Goal: Answer question/provide support

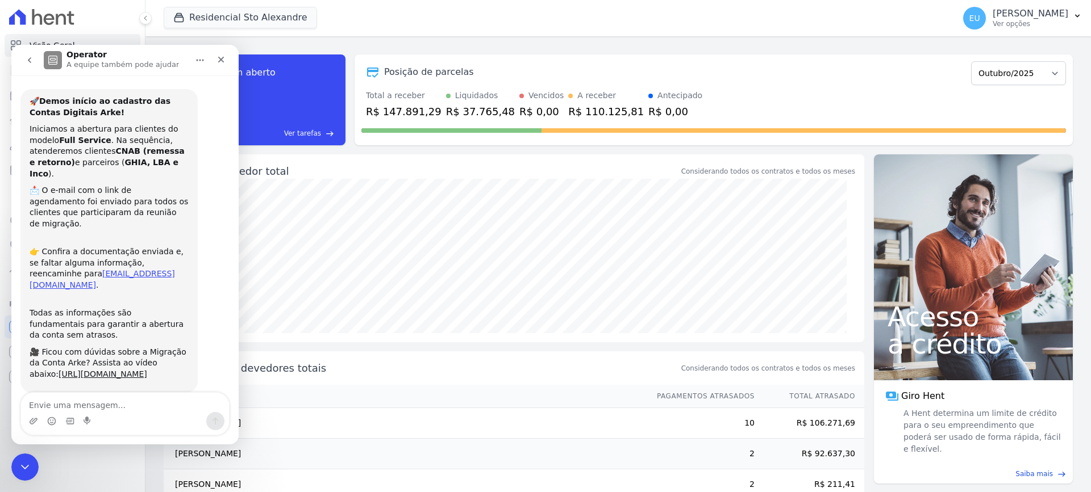
scroll to position [1480, 0]
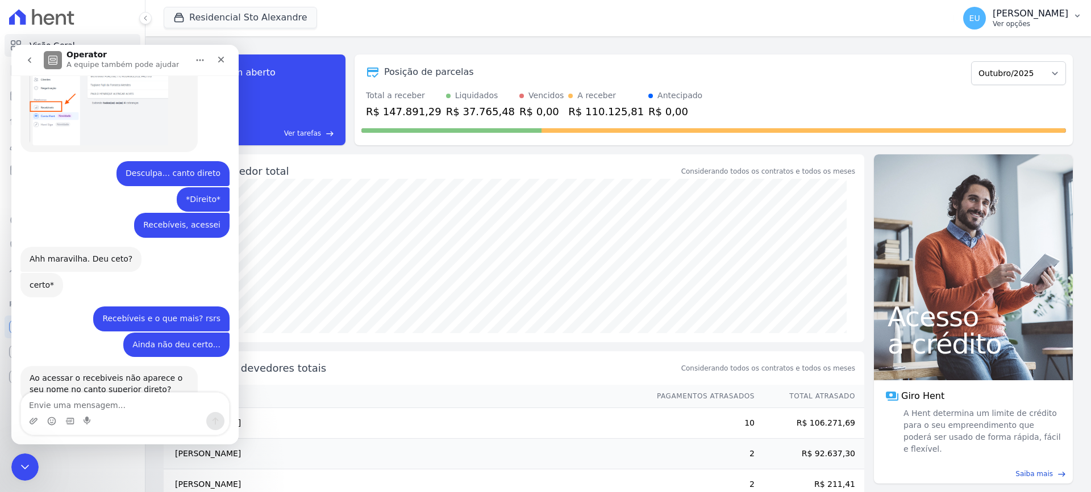
click at [1075, 16] on icon "button" at bounding box center [1076, 15] width 9 height 9
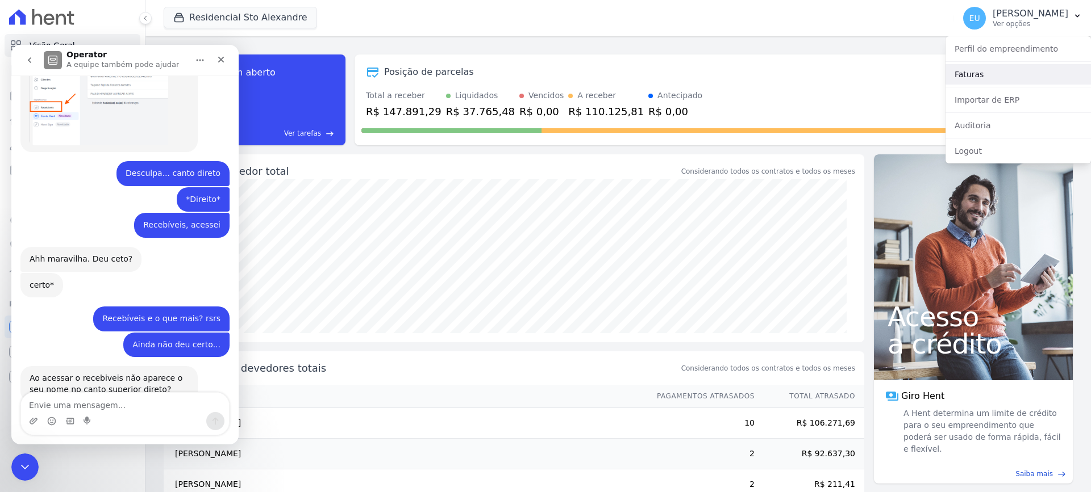
click at [968, 74] on link "Faturas" at bounding box center [1017, 74] width 145 height 20
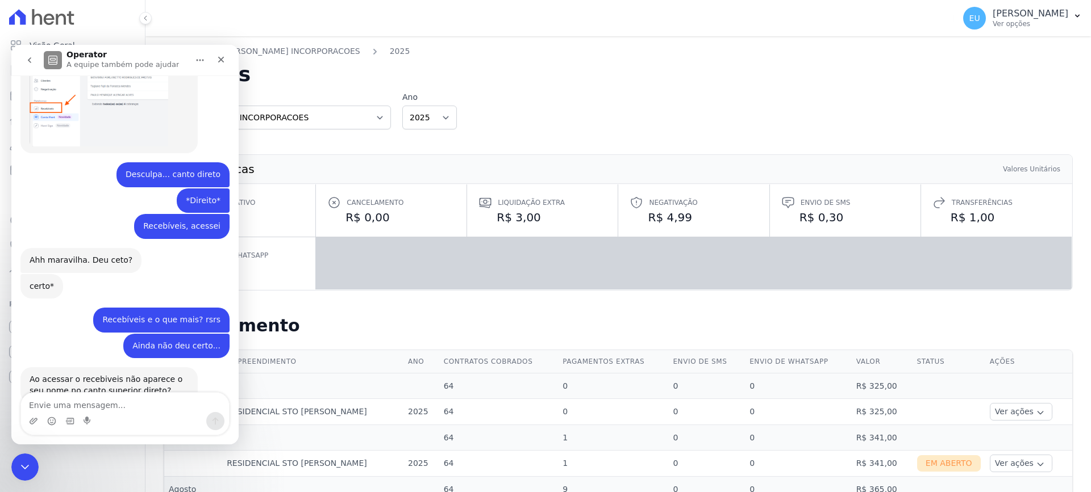
scroll to position [1480, 0]
click at [694, 90] on div "Faturas VL BARROS INCORPORACOES 2025 Faturas Organização VL BARROS INCORPORACOE…" at bounding box center [617, 397] width 945 height 722
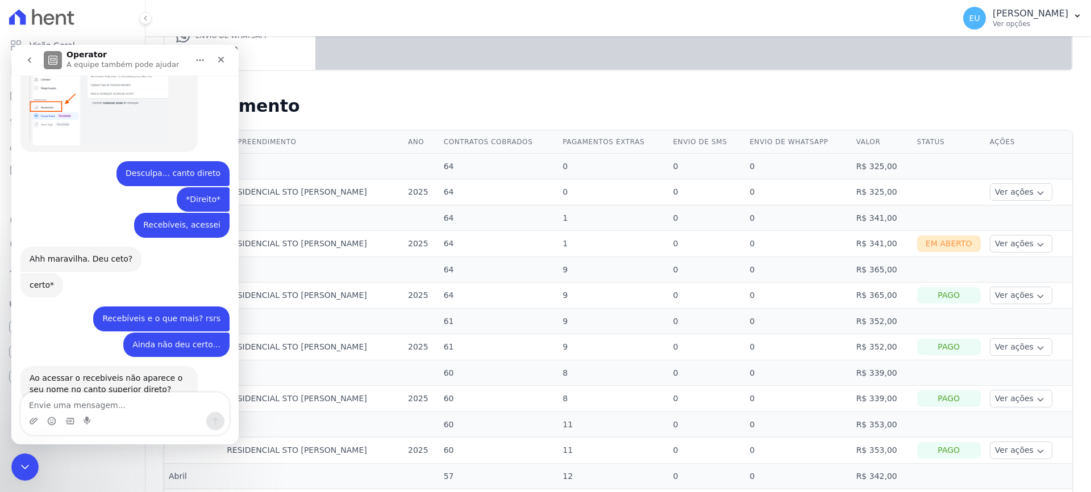
scroll to position [152, 0]
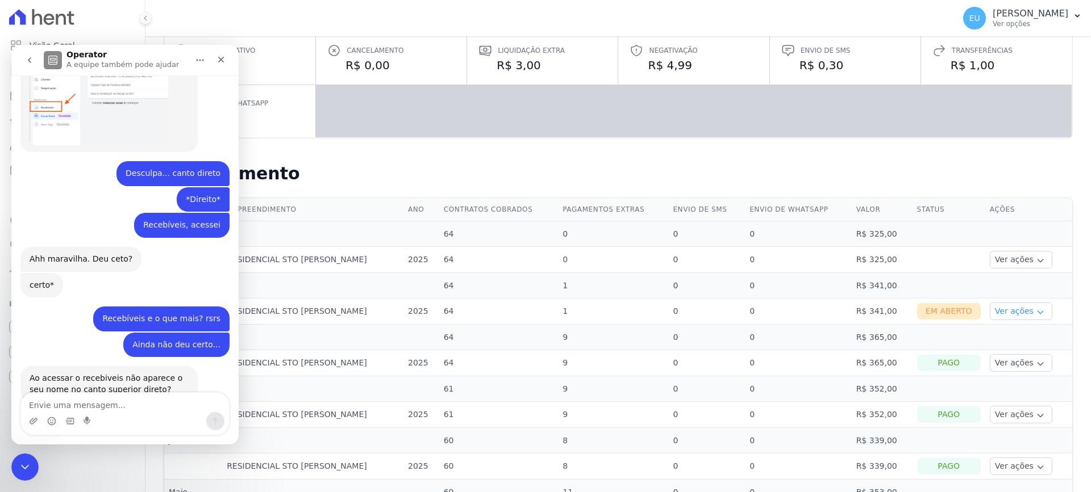
click at [1035, 311] on icon "button" at bounding box center [1039, 312] width 9 height 9
click at [83, 403] on textarea "Envie uma mensagem..." at bounding box center [125, 402] width 208 height 19
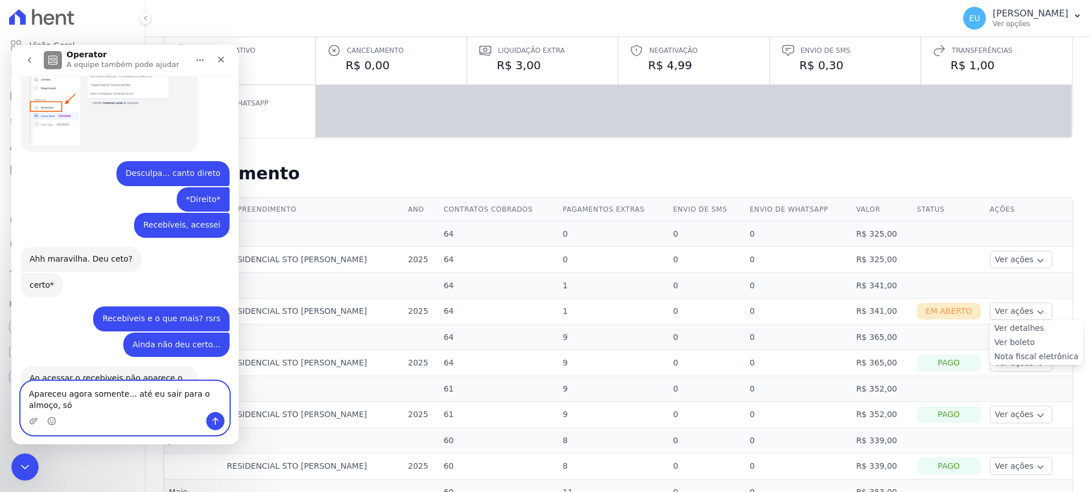
scroll to position [1492, 0]
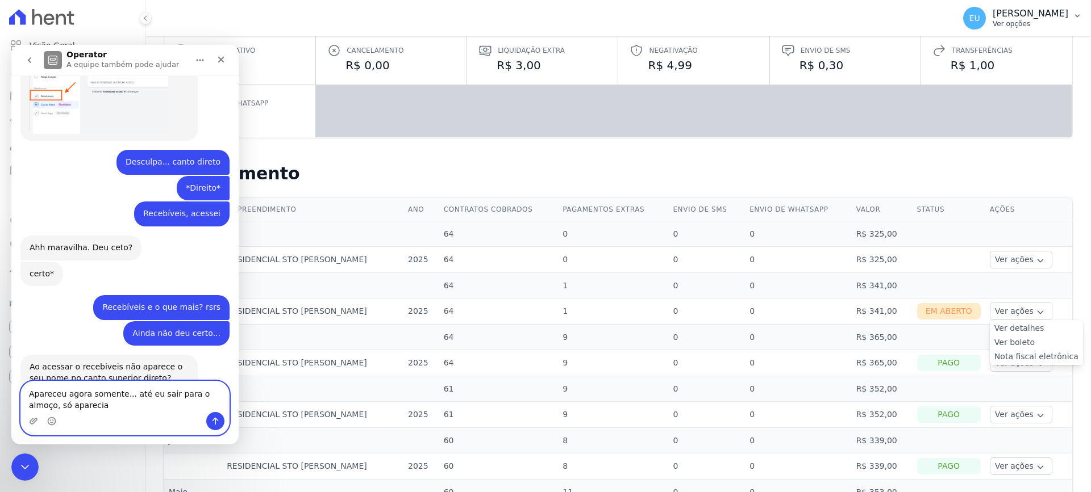
type textarea "Apareceu agora somente... até eu sair para o almoço, só aparecia"
click at [1034, 22] on p "Ver opções" at bounding box center [1030, 23] width 76 height 9
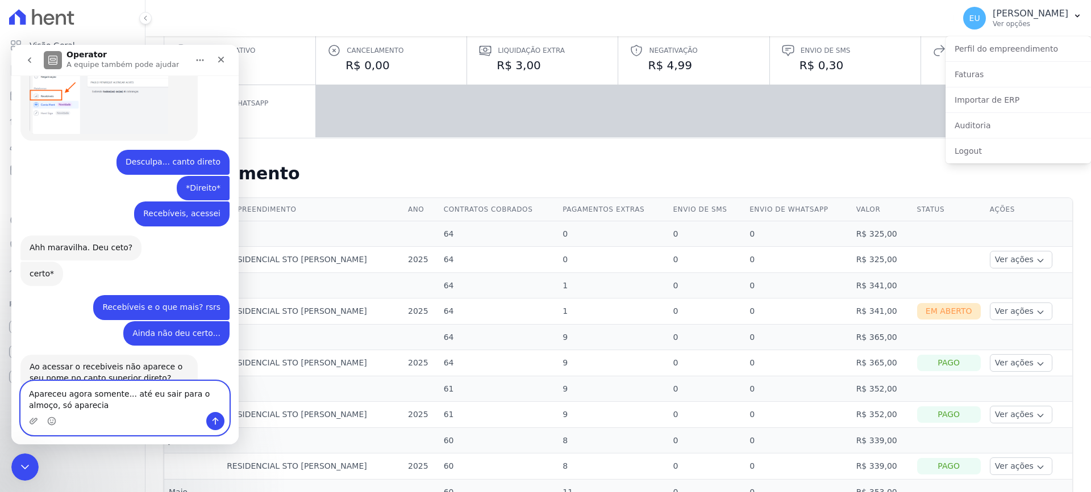
click at [103, 410] on textarea "Apareceu agora somente... até eu sair para o almoço, só aparecia" at bounding box center [125, 397] width 208 height 31
type textarea "Apareceu agora somente... até eu sair para o almoço, só aparecia Logout"
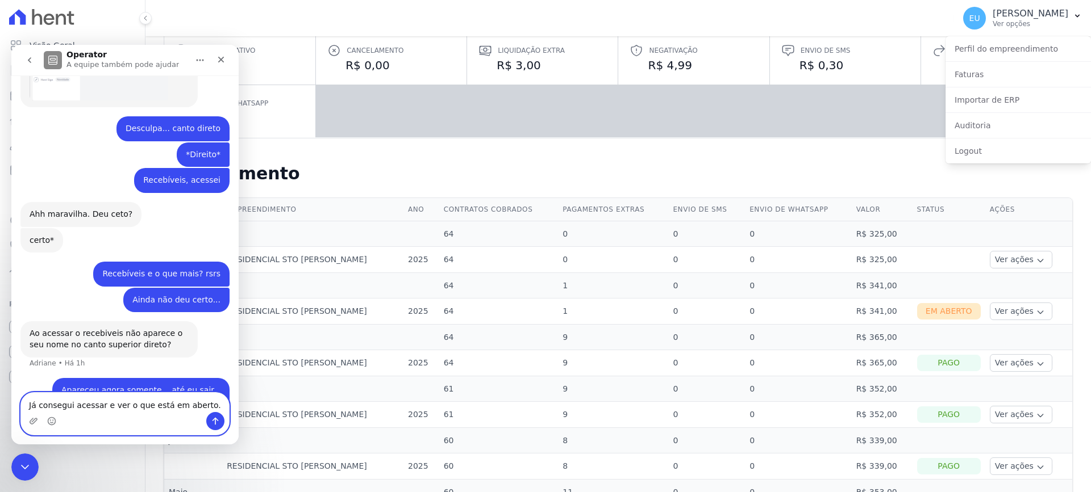
type textarea "Já consegui acessar e ver o que está em aberto."
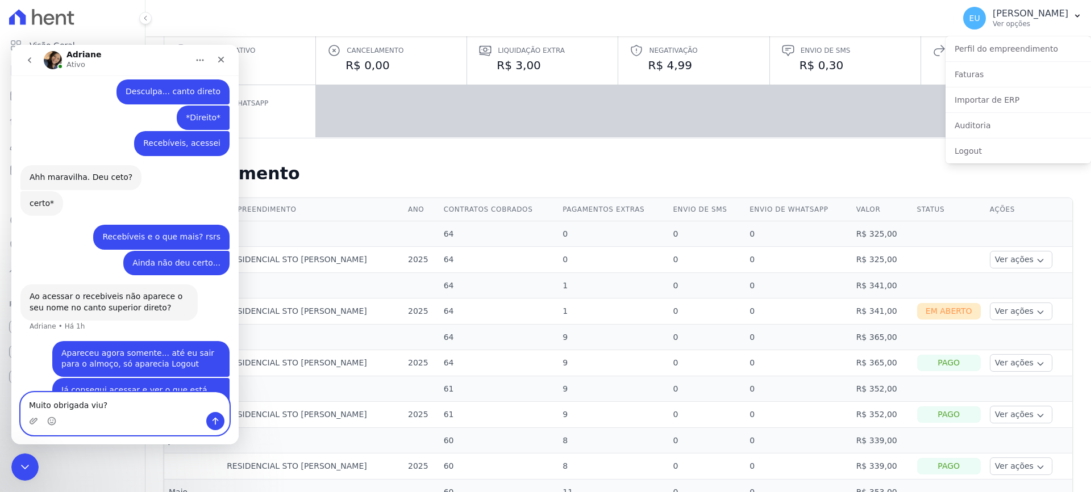
type textarea "Muito obrigada viu?!"
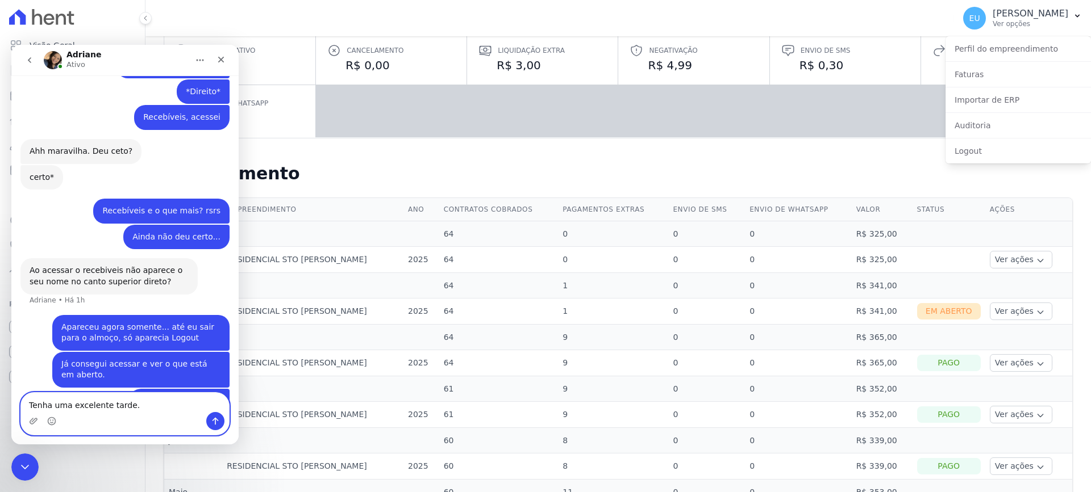
type textarea "Tenha uma excelente tarde."
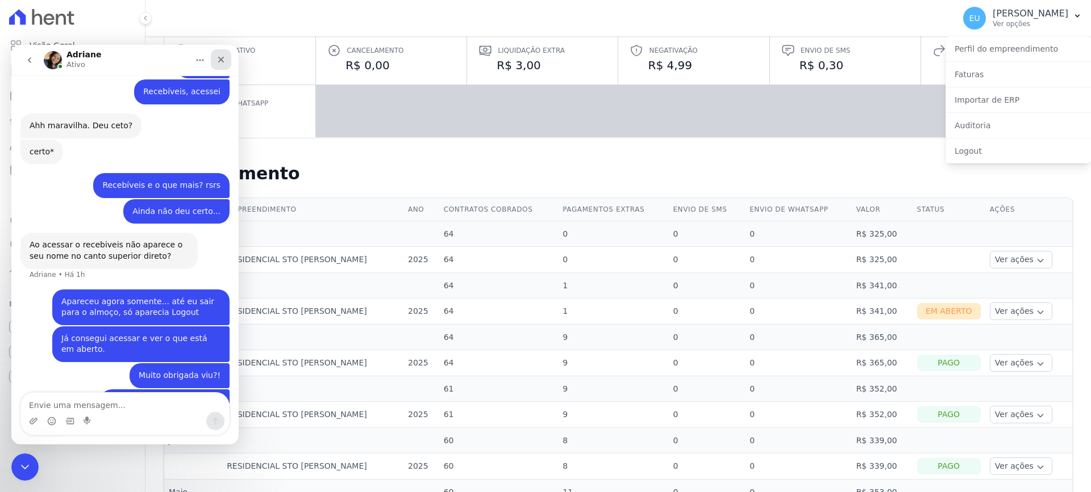
click at [219, 56] on icon "Fechar" at bounding box center [220, 59] width 9 height 9
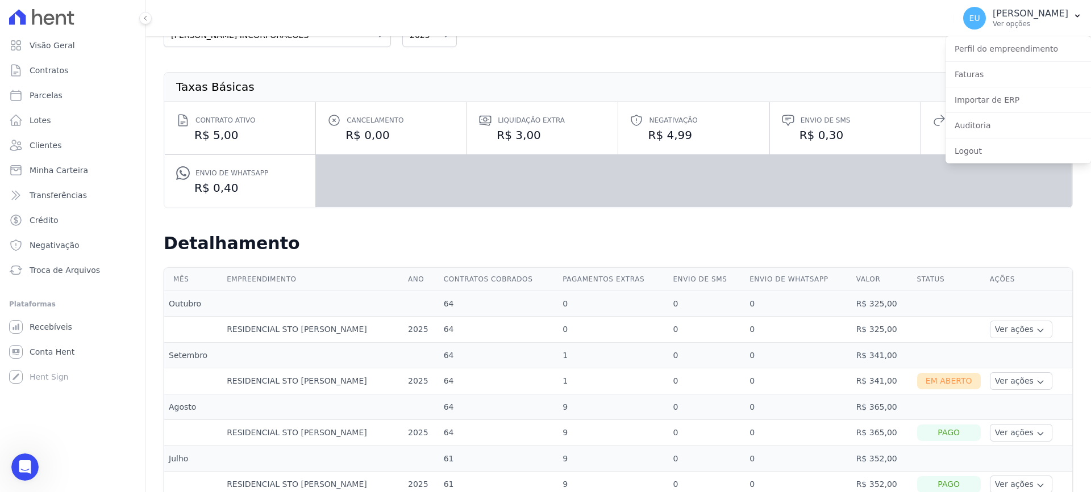
scroll to position [152, 0]
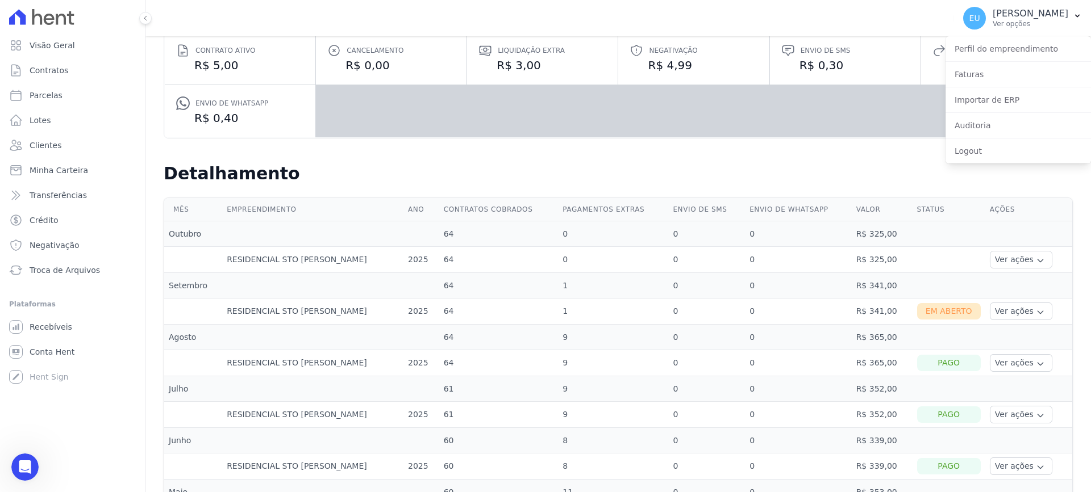
click at [893, 149] on div "Taxas Básicas Valores Unitários Contrato ativo R$ 5,00 Cancelamento R$ 0,00 Liq…" at bounding box center [617, 70] width 945 height 168
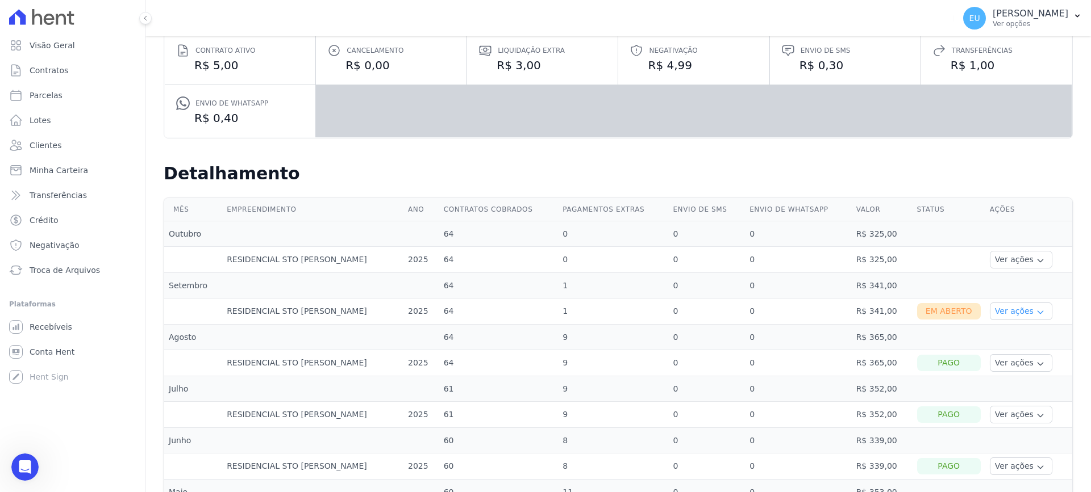
click at [1035, 311] on icon "button" at bounding box center [1039, 312] width 9 height 9
click at [1009, 354] on link "Nota fiscal eletrônica" at bounding box center [1036, 357] width 84 height 12
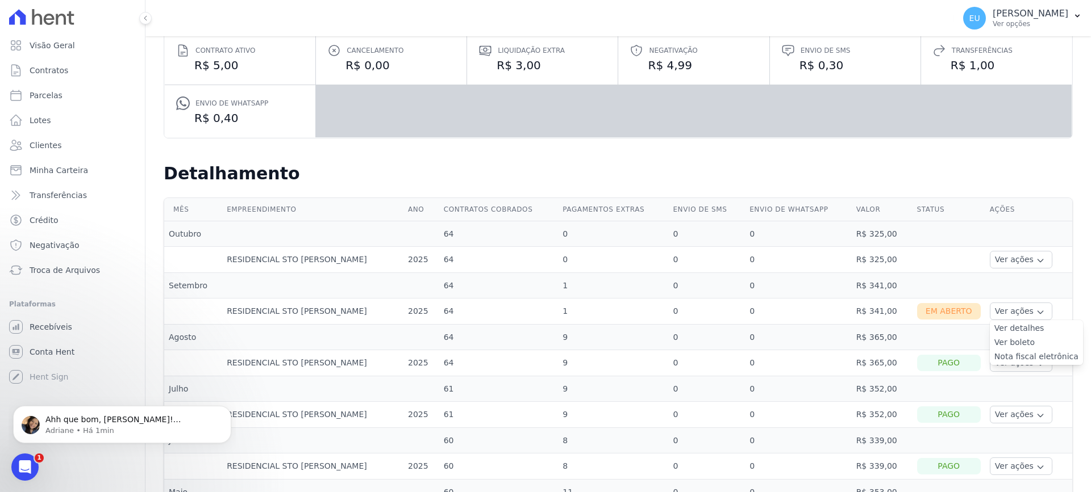
click at [998, 341] on link "Ver boleto" at bounding box center [1036, 343] width 84 height 12
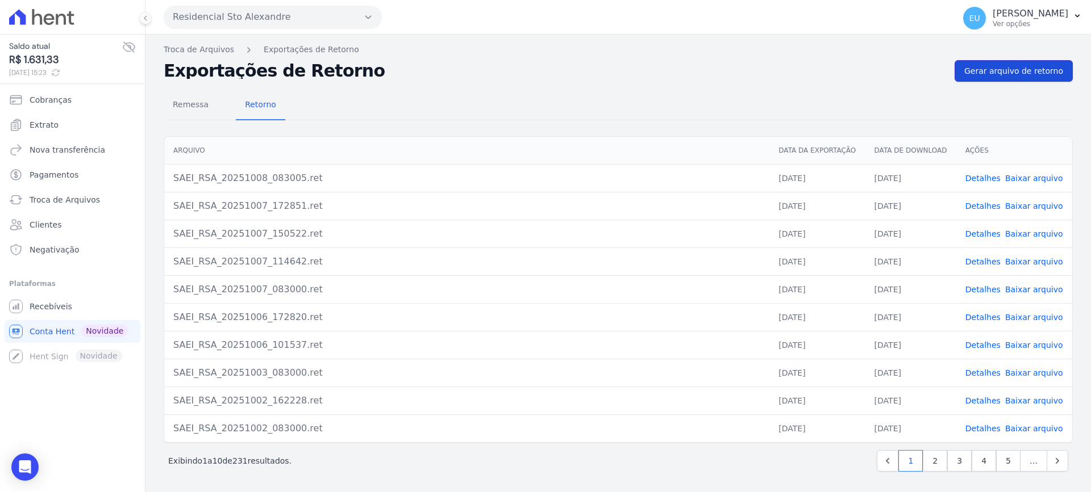
click at [1012, 70] on span "Gerar arquivo de retorno" at bounding box center [1013, 70] width 99 height 11
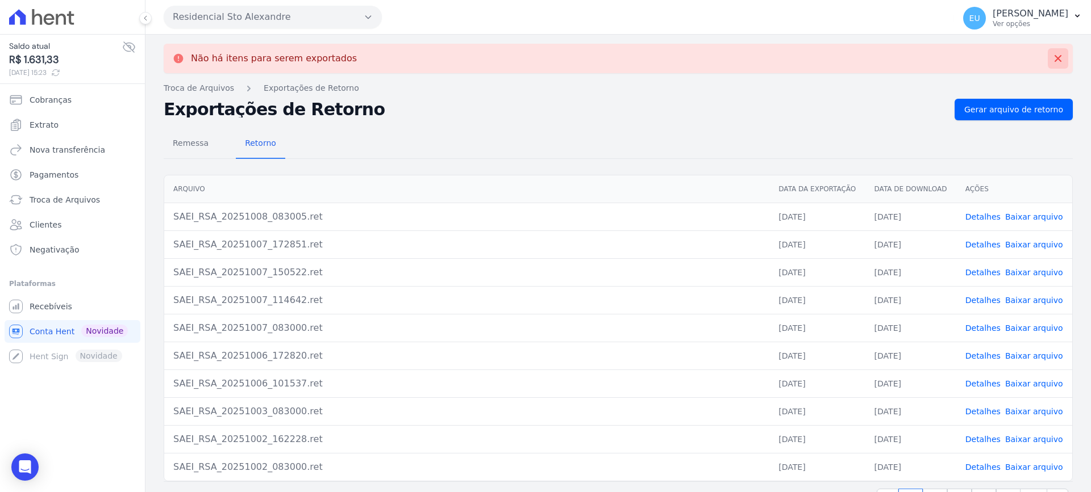
click at [1052, 57] on icon at bounding box center [1057, 58] width 11 height 11
